Goal: Obtain resource: Obtain resource

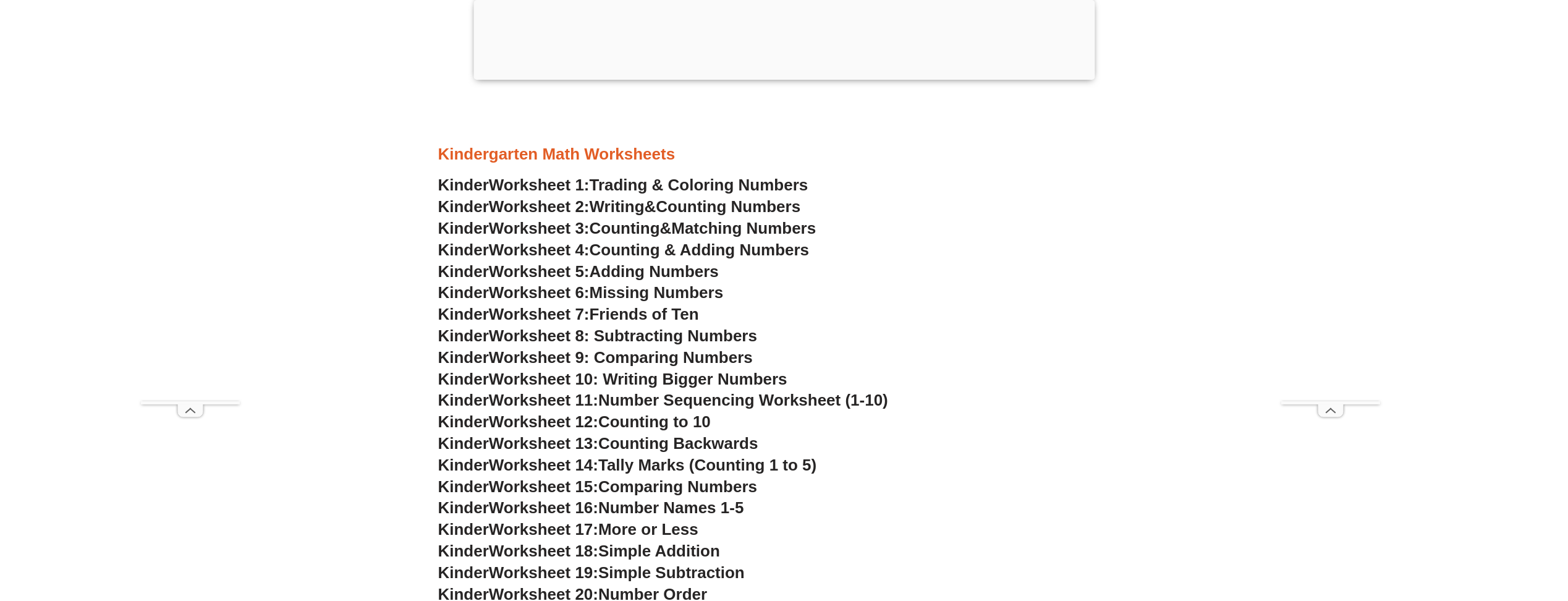
click at [751, 252] on span "Counting & Adding Numbers" at bounding box center [700, 250] width 220 height 18
click at [646, 271] on span "Adding Numbers" at bounding box center [654, 271] width 129 height 18
click at [626, 291] on span "Missing Numbers" at bounding box center [656, 292] width 134 height 18
click at [666, 311] on span "Friends of Ten" at bounding box center [644, 314] width 109 height 18
click at [648, 333] on span "Worksheet 8: Subtracting Numbers" at bounding box center [623, 336] width 269 height 18
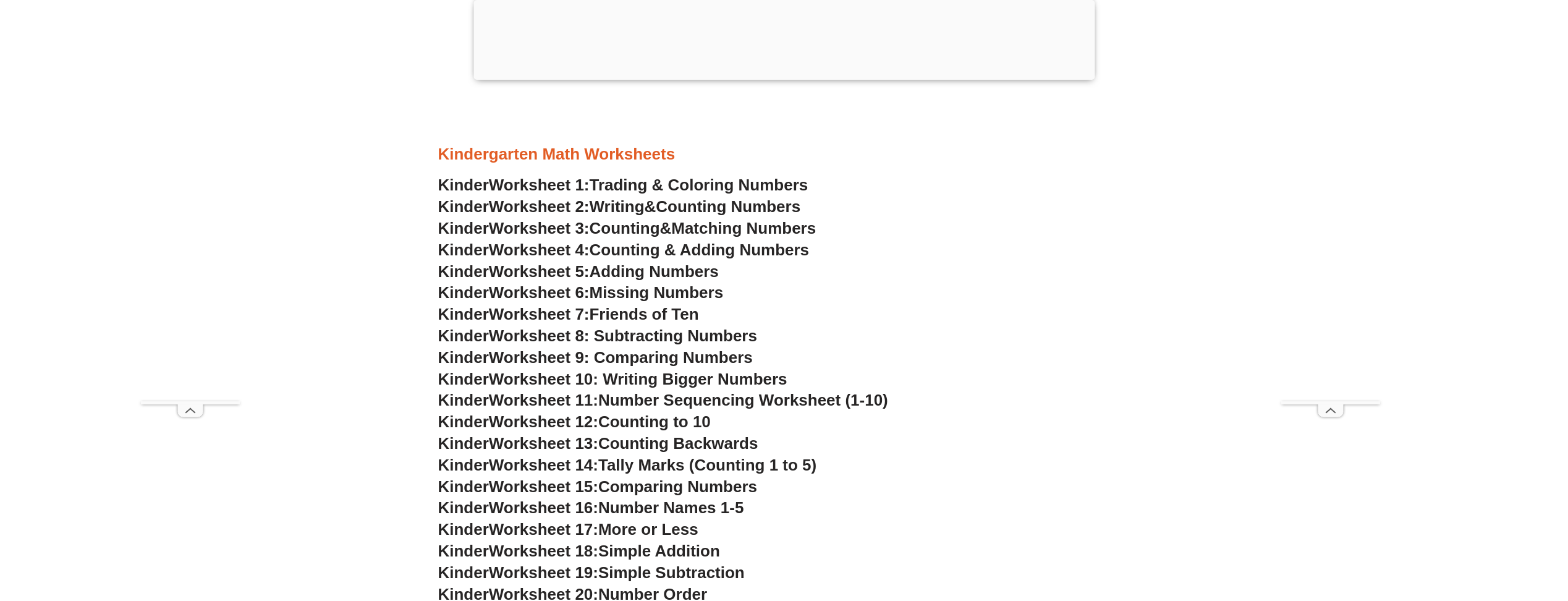
click at [610, 356] on span "Worksheet 9: Comparing Numbers" at bounding box center [621, 357] width 264 height 18
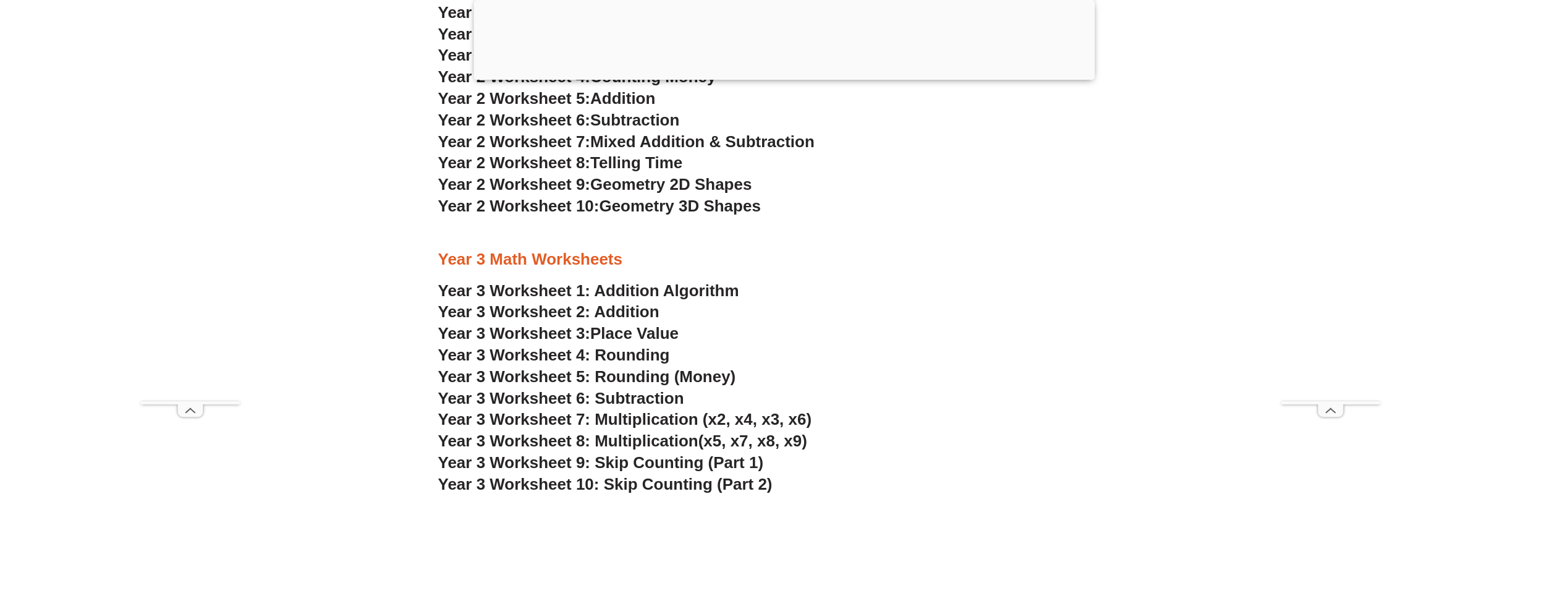
scroll to position [1609, 0]
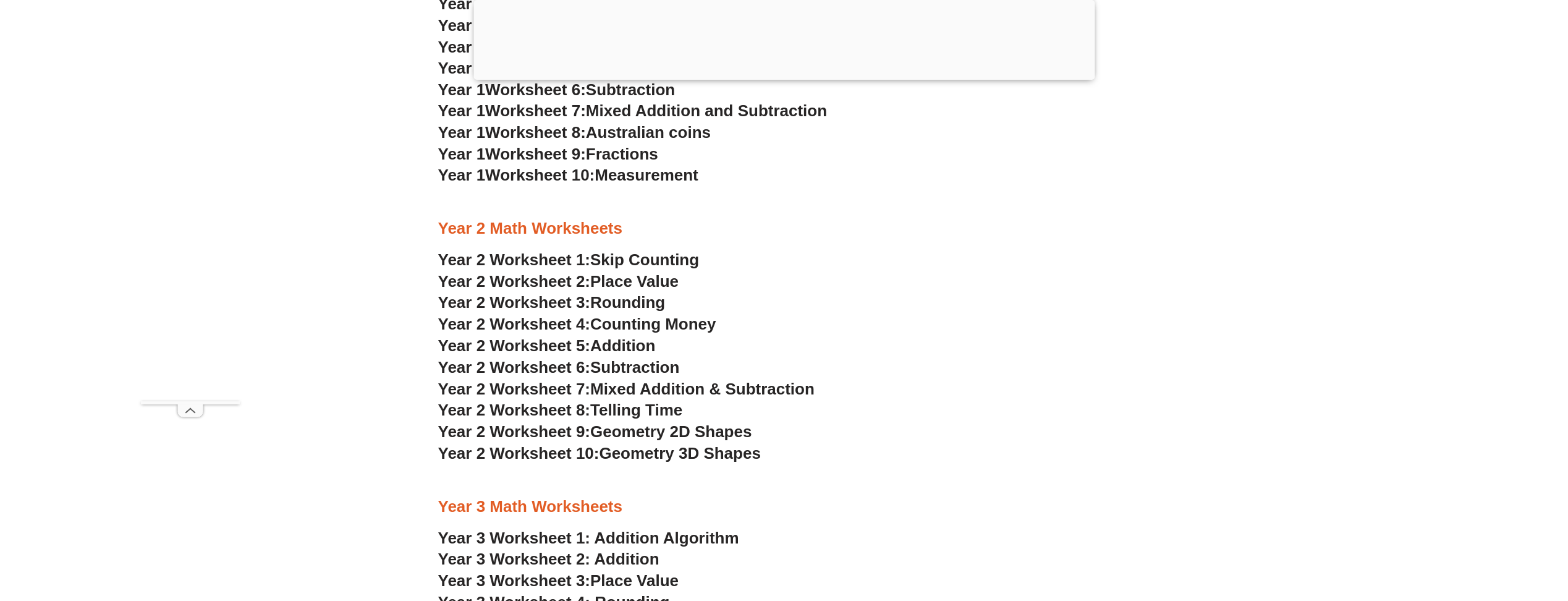
click at [672, 437] on span "Geometry 2D Shapes" at bounding box center [671, 432] width 161 height 18
click at [636, 454] on span "Geometry 3D Shapes" at bounding box center [679, 453] width 161 height 18
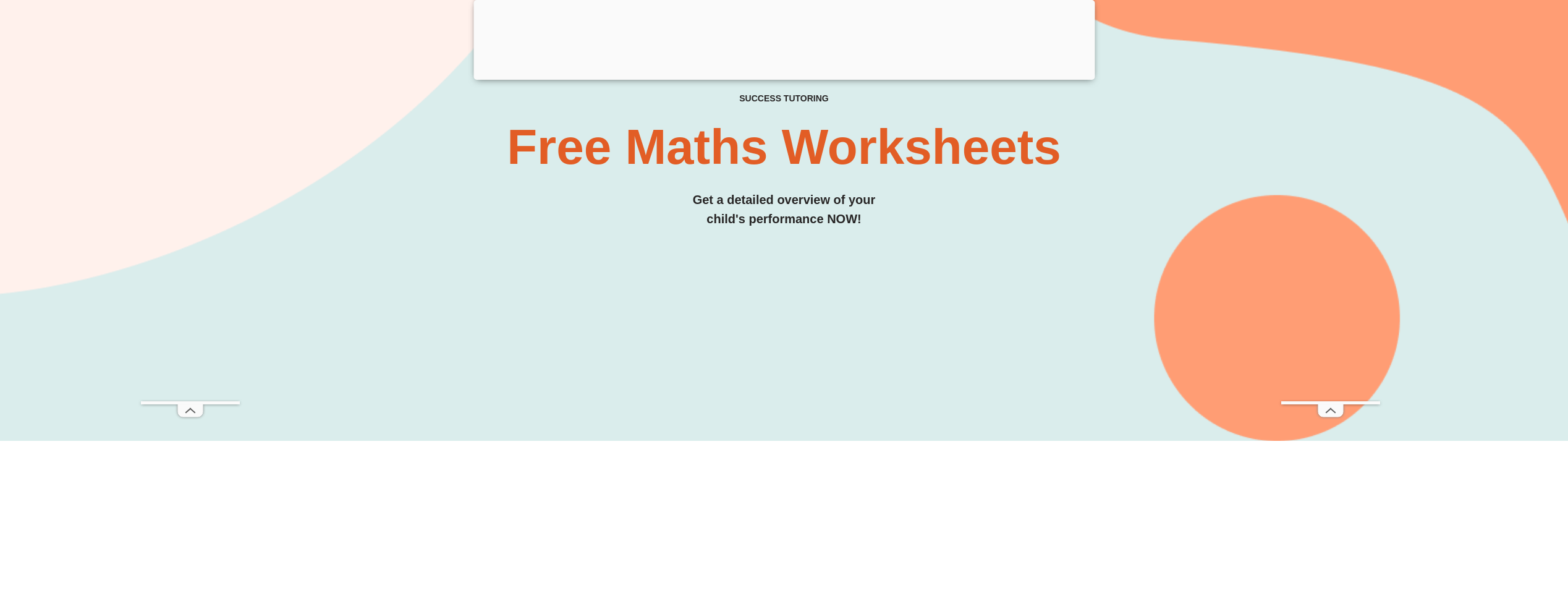
scroll to position [0, 0]
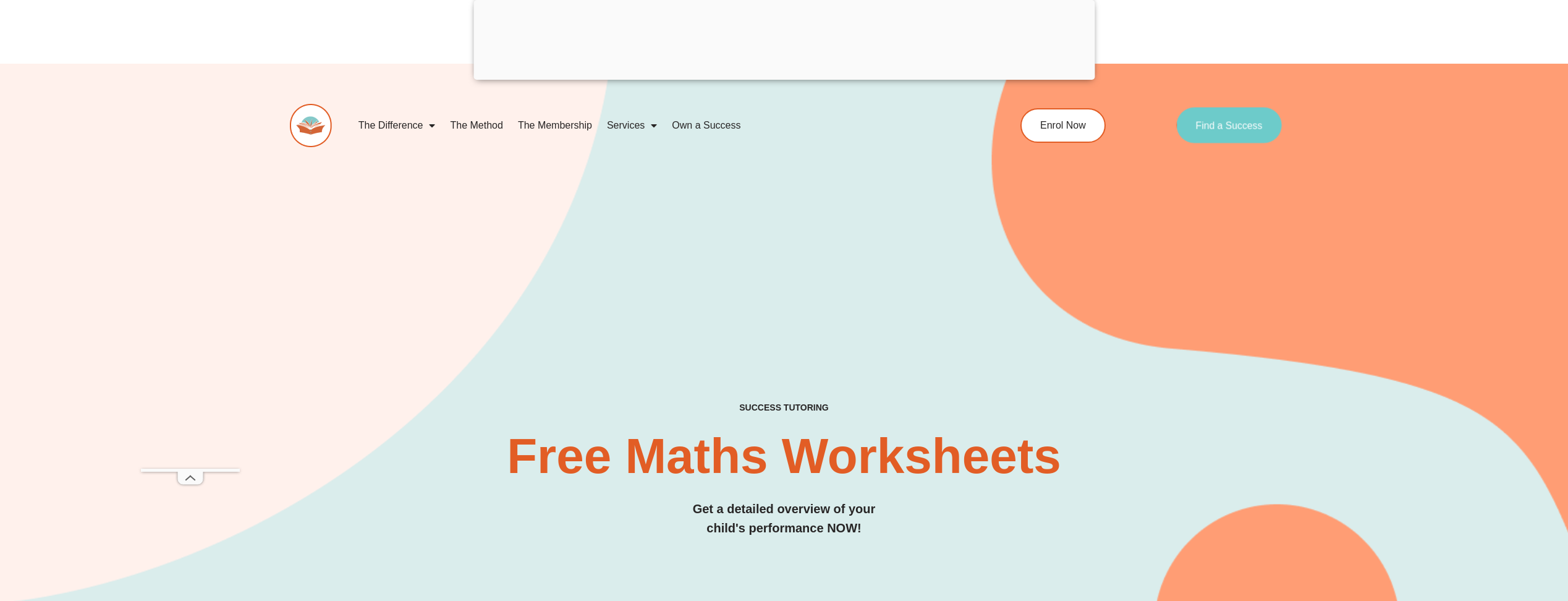
click at [1239, 132] on link "Find a Success" at bounding box center [1229, 125] width 106 height 36
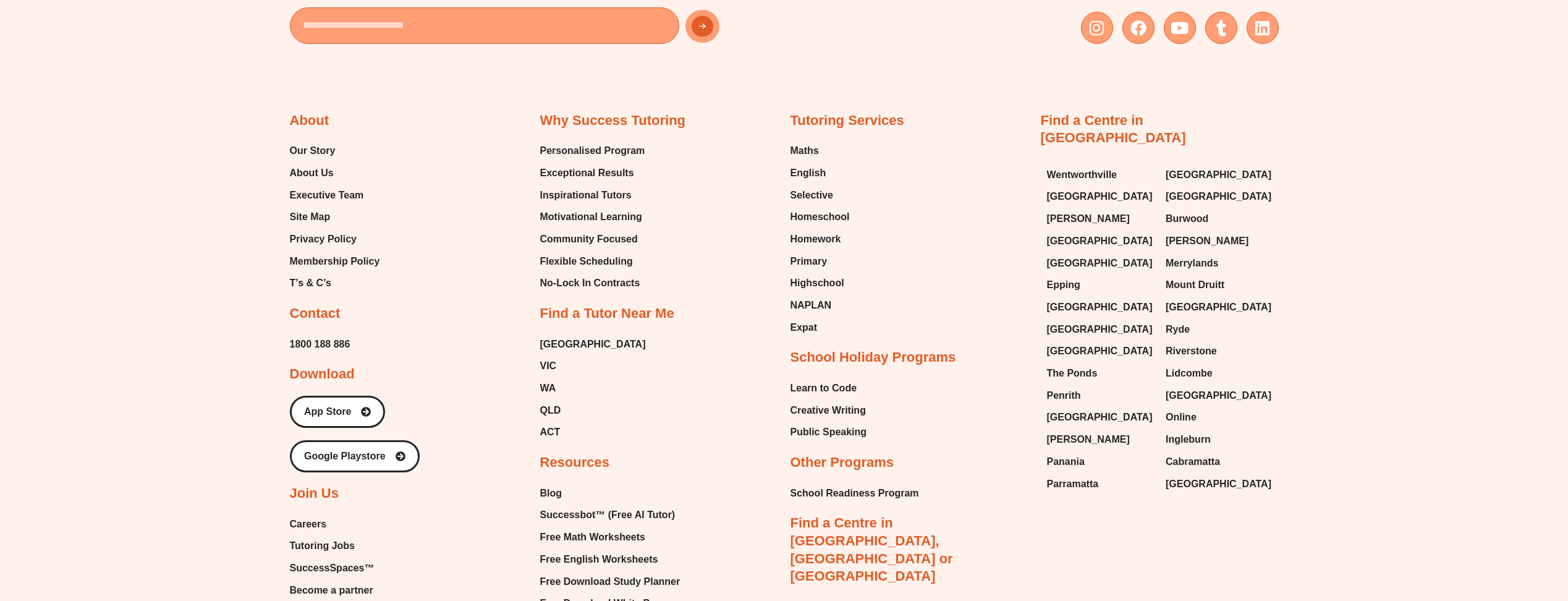
scroll to position [6425, 0]
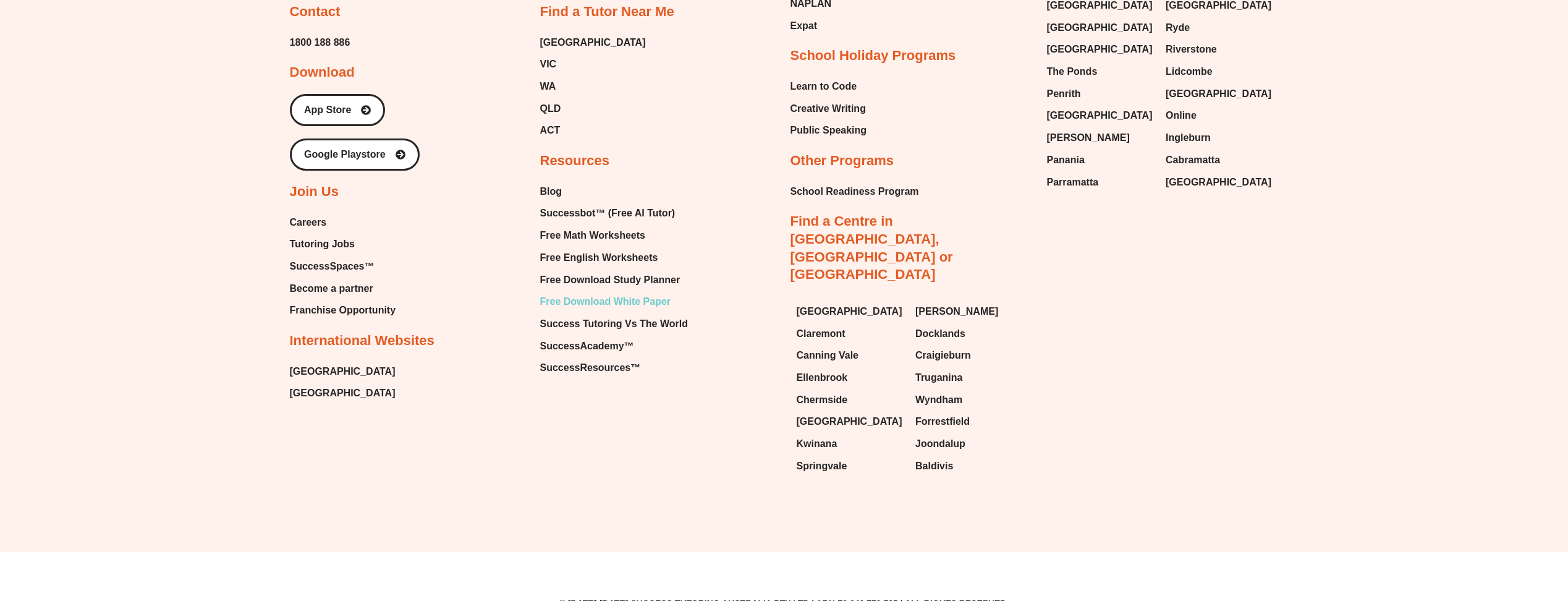
click at [643, 302] on span "Free Download White Paper" at bounding box center [606, 301] width 131 height 18
click at [604, 213] on span "Successbot™ (Free AI Tutor)" at bounding box center [608, 214] width 135 height 18
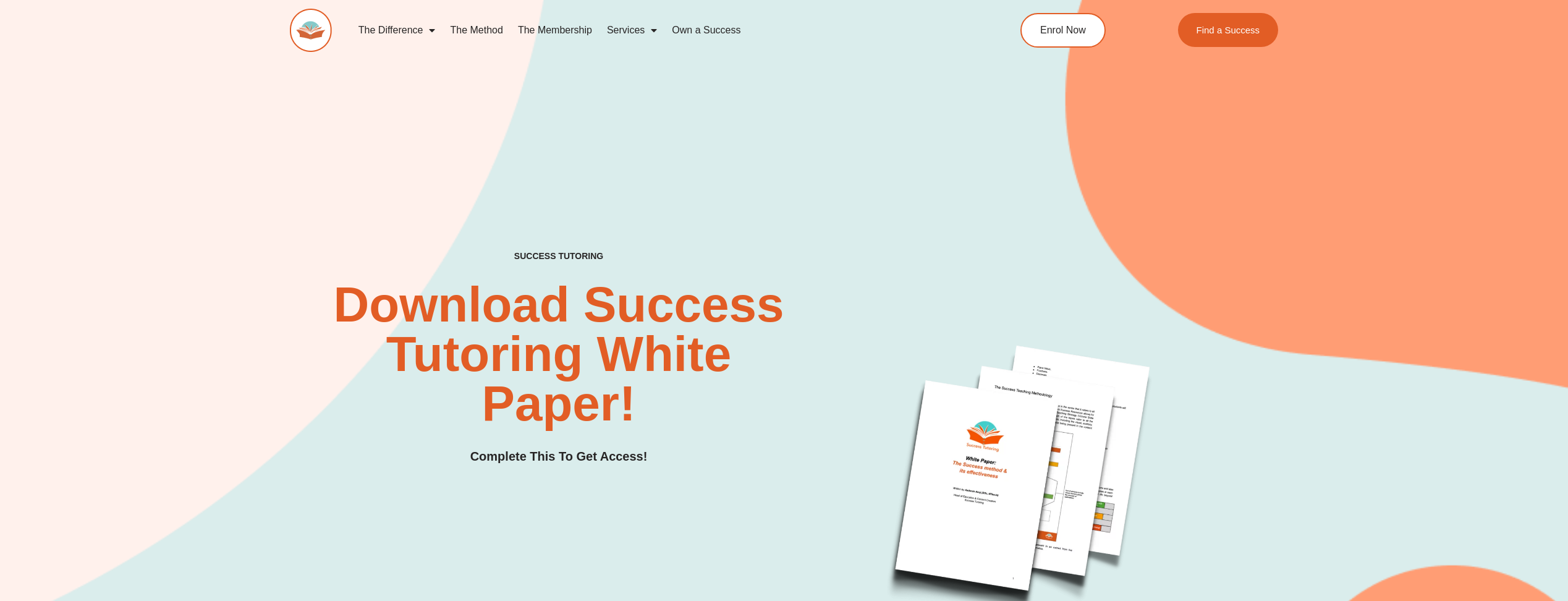
drag, startPoint x: 0, startPoint y: 0, endPoint x: 548, endPoint y: 330, distance: 639.7
click at [548, 330] on h2 "Download Success Tutoring White Paper!" at bounding box center [558, 355] width 463 height 149
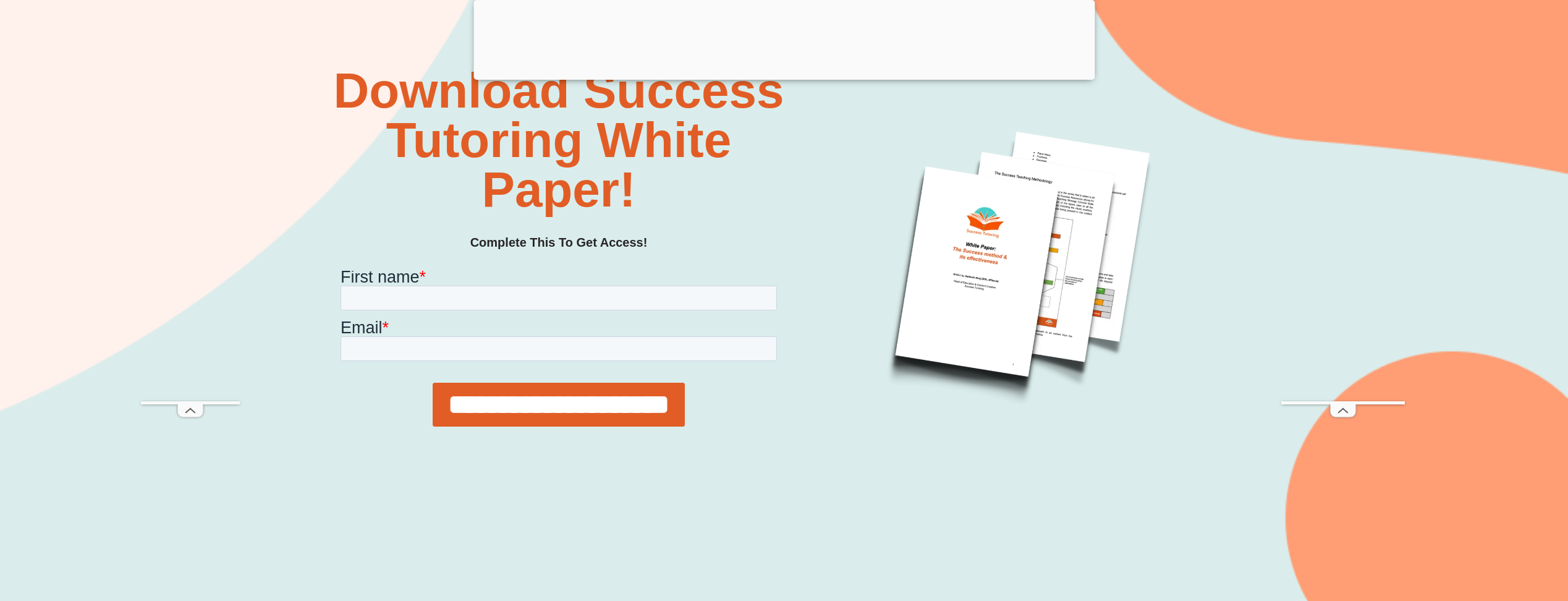
scroll to position [371, 0]
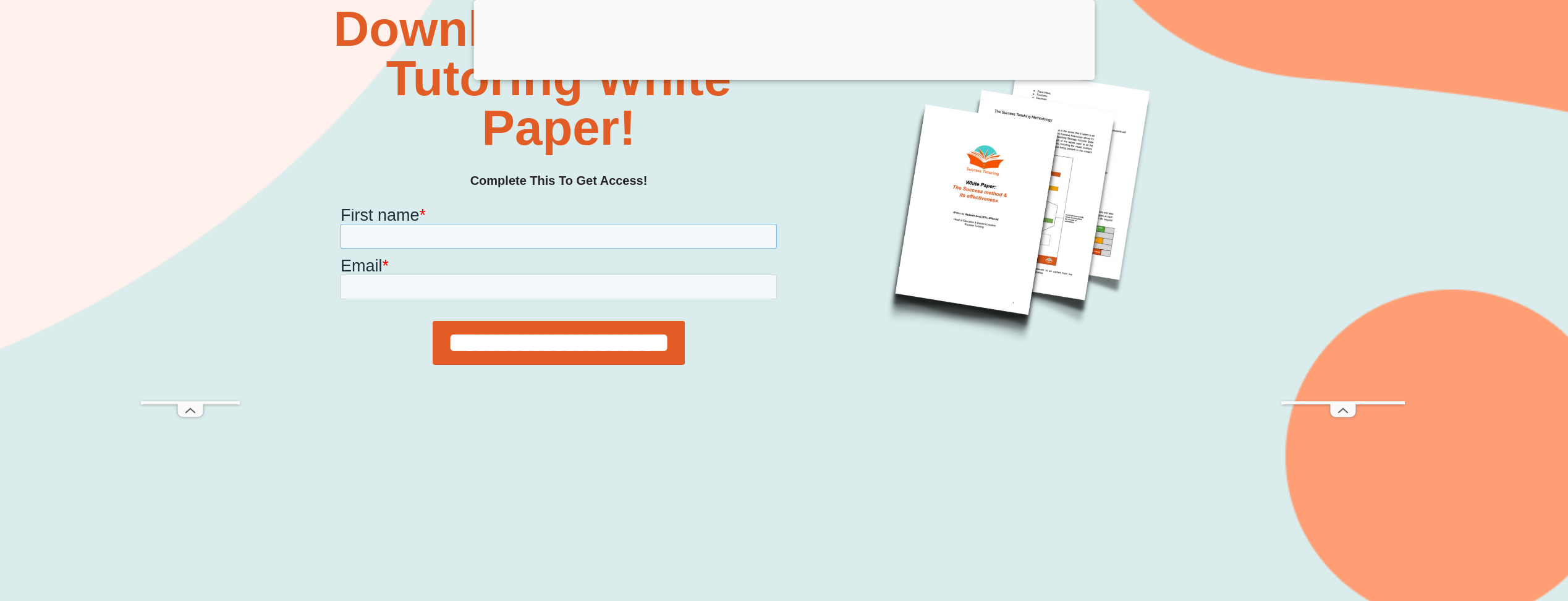
click at [644, 226] on input "First name *" at bounding box center [558, 235] width 436 height 25
type input "*****"
type input "**********"
click at [433, 321] on input "**********" at bounding box center [559, 342] width 252 height 44
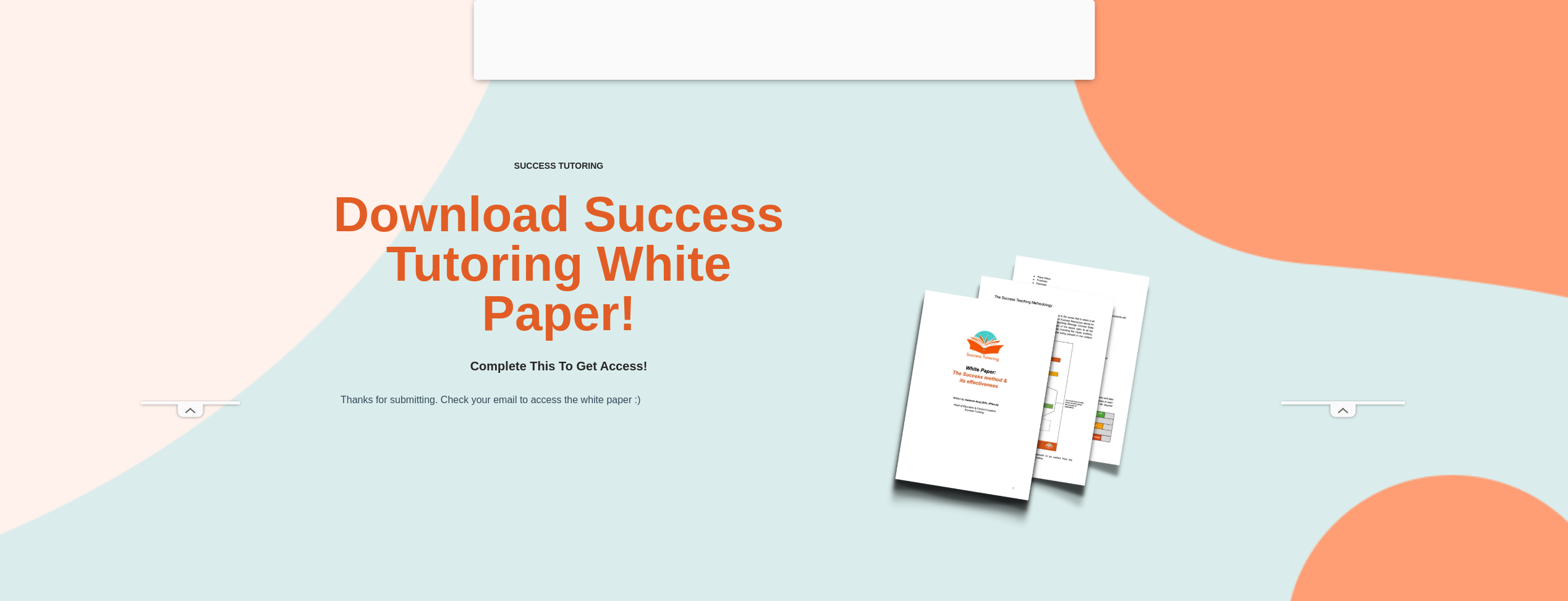
scroll to position [0, 0]
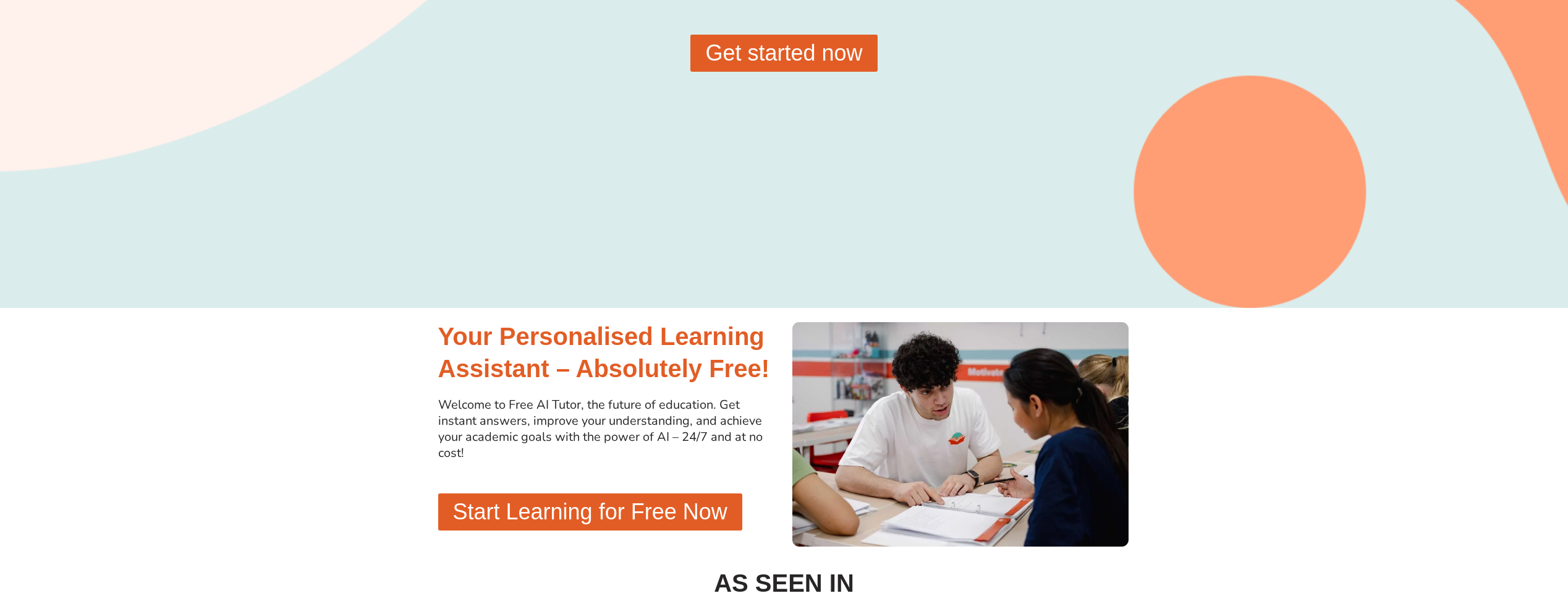
scroll to position [185, 0]
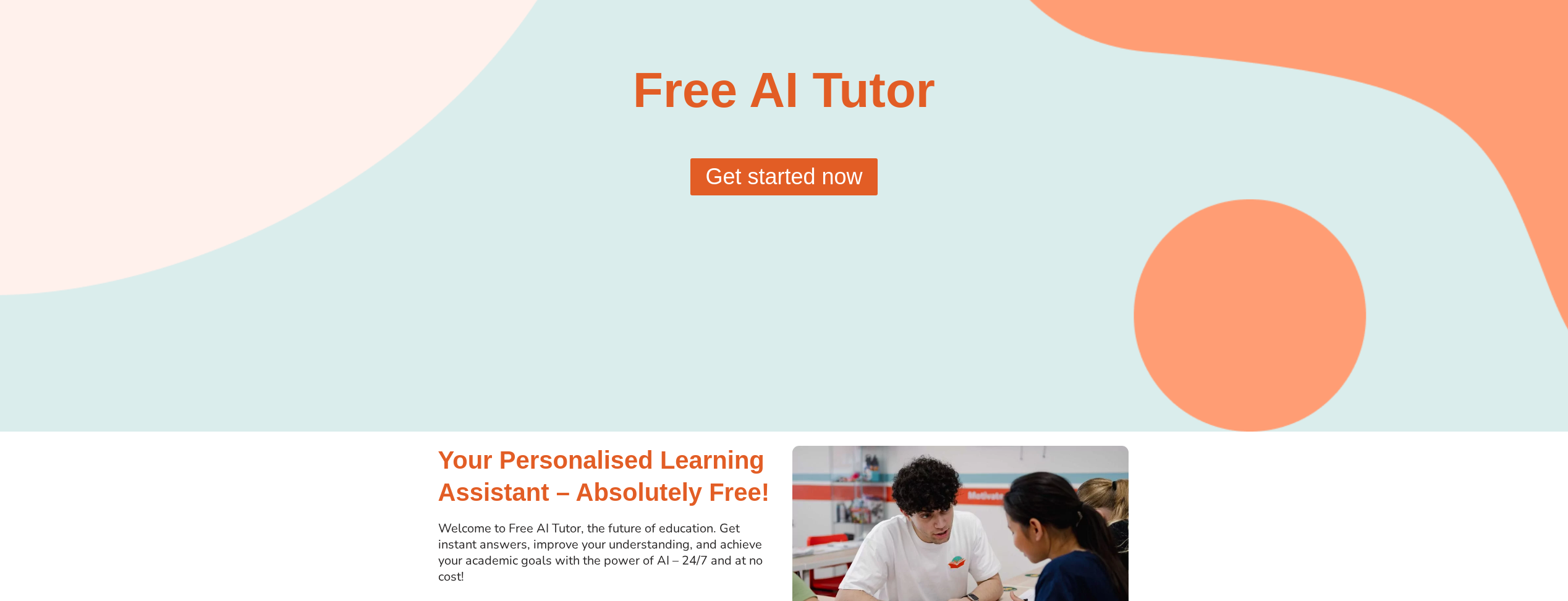
click at [811, 179] on span "Get started now" at bounding box center [783, 177] width 157 height 23
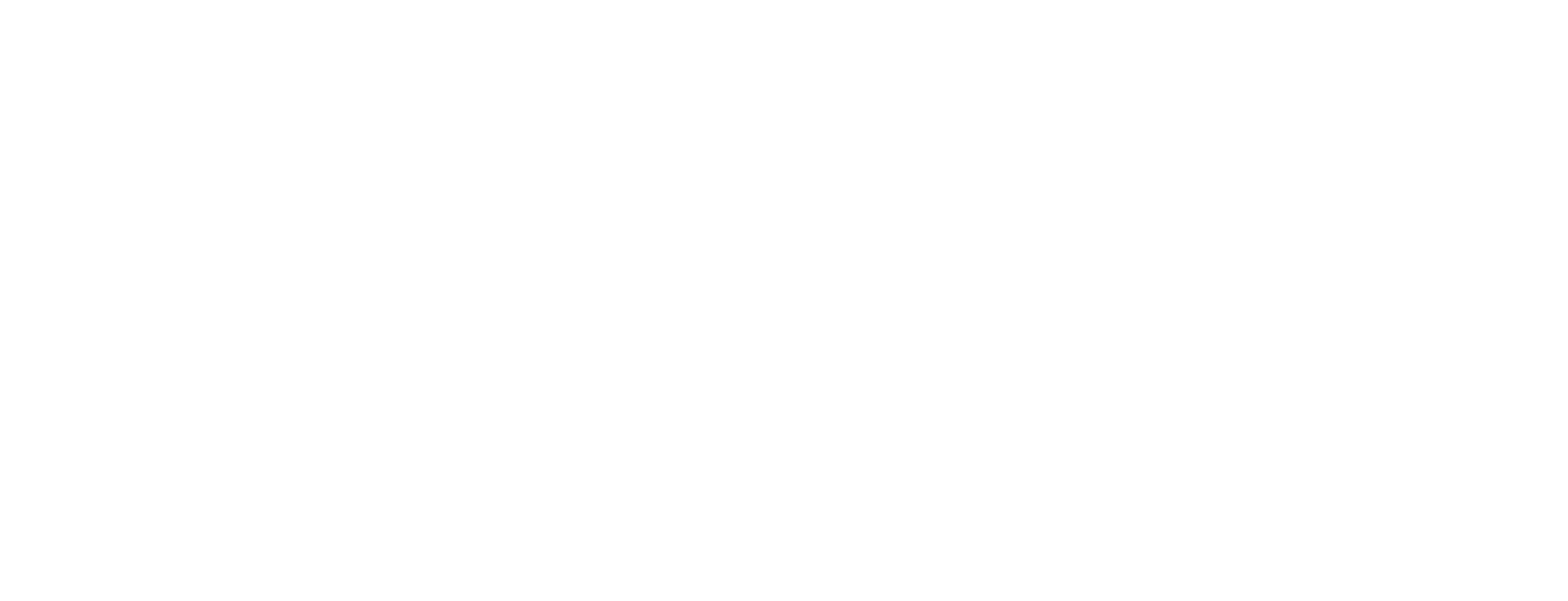
scroll to position [62, 0]
